Goal: Check status: Check status

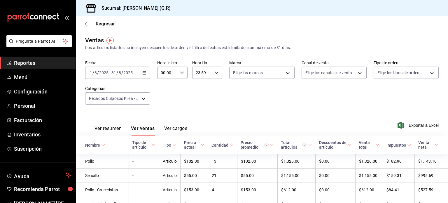
click at [144, 70] on div "[DATE] [DATE] - [DATE] [DATE]" at bounding box center [117, 73] width 65 height 12
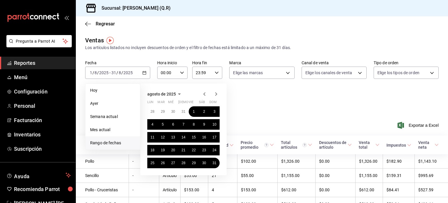
click at [216, 95] on icon "button" at bounding box center [216, 93] width 7 height 7
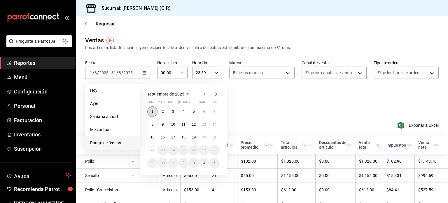
click at [153, 111] on button "1" at bounding box center [152, 111] width 10 height 11
click at [154, 149] on abbr "22" at bounding box center [153, 150] width 4 height 4
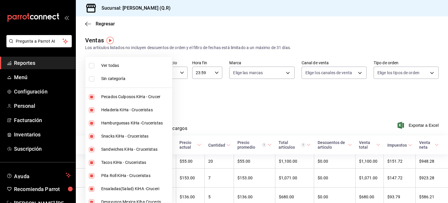
click at [142, 99] on body "Pregunta a Parrot AI Reportes Menú Configuración Personal Facturación Inventari…" at bounding box center [224, 101] width 448 height 203
click at [91, 109] on input "checkbox" at bounding box center [91, 109] width 5 height 5
checkbox input "false"
type input "cb32f01e-63d6-4a6d-aa3c-568ee168976f,4a16f21e-2643-44c1-8944-da8c17bf31f0,762c9…"
click at [90, 97] on input "checkbox" at bounding box center [91, 96] width 5 height 5
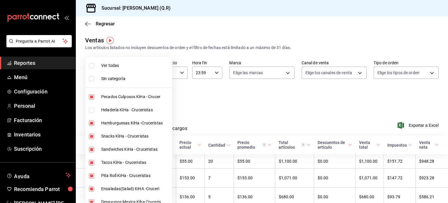
checkbox input "false"
type input "4a16f21e-2643-44c1-8944-da8c17bf31f0,762c9350-e2f5-4c4e-9d55-5d05be54cf2a,d5793…"
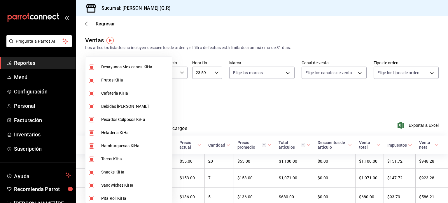
scroll to position [240, 0]
click at [90, 93] on input "checkbox" at bounding box center [91, 92] width 5 height 5
checkbox input "false"
type input "4a16f21e-2643-44c1-8944-da8c17bf31f0,762c9350-e2f5-4c4e-9d55-5d05be54cf2a,d5793…"
click at [92, 106] on input "checkbox" at bounding box center [91, 105] width 5 height 5
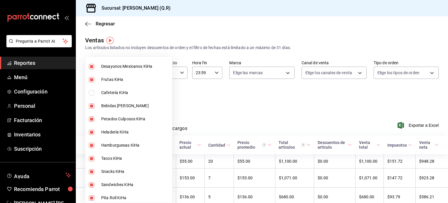
checkbox input "false"
type input "4a16f21e-2643-44c1-8944-da8c17bf31f0,762c9350-e2f5-4c4e-9d55-5d05be54cf2a,d5793…"
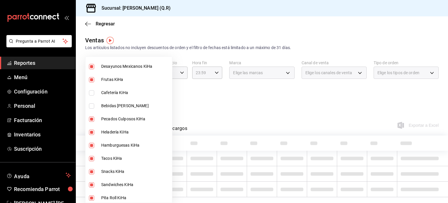
click at [92, 118] on input "checkbox" at bounding box center [91, 118] width 5 height 5
checkbox input "false"
type input "4a16f21e-2643-44c1-8944-da8c17bf31f0,762c9350-e2f5-4c4e-9d55-5d05be54cf2a,d5793…"
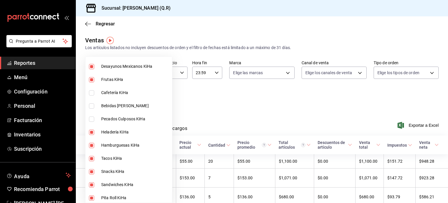
click at [92, 132] on input "checkbox" at bounding box center [91, 132] width 5 height 5
checkbox input "false"
type input "4a16f21e-2643-44c1-8944-da8c17bf31f0,762c9350-e2f5-4c4e-9d55-5d05be54cf2a,d5793…"
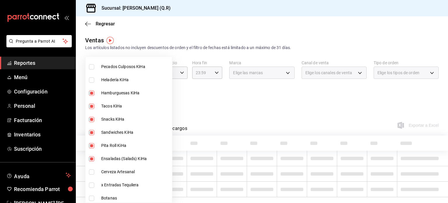
scroll to position [300, 0]
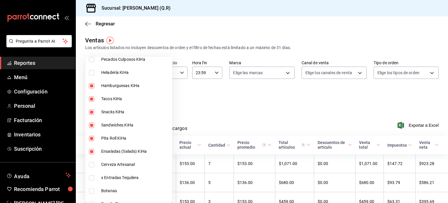
click at [93, 109] on input "checkbox" at bounding box center [91, 111] width 5 height 5
checkbox input "false"
type input "4a16f21e-2643-44c1-8944-da8c17bf31f0,762c9350-e2f5-4c4e-9d55-5d05be54cf2a,d5793…"
click at [222, 111] on div at bounding box center [224, 101] width 448 height 203
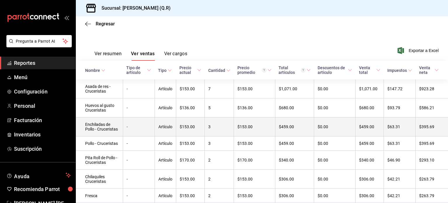
scroll to position [74, 0]
